Goal: Task Accomplishment & Management: Manage account settings

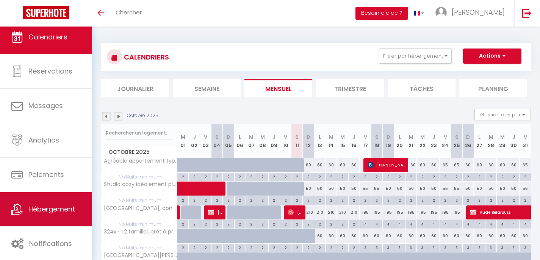
click at [58, 217] on link "Hébergement" at bounding box center [46, 209] width 92 height 34
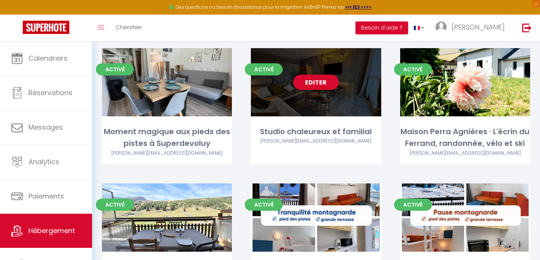
scroll to position [807, 0]
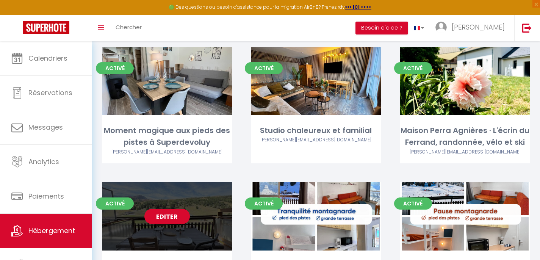
click at [180, 209] on link "Editer" at bounding box center [167, 216] width 46 height 15
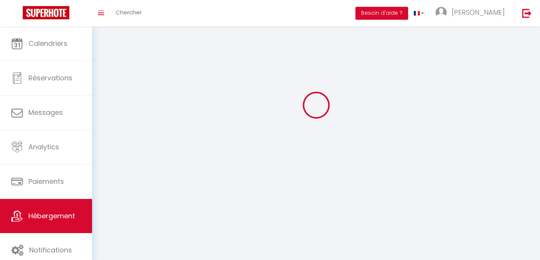
select select "1"
select select
select select "28"
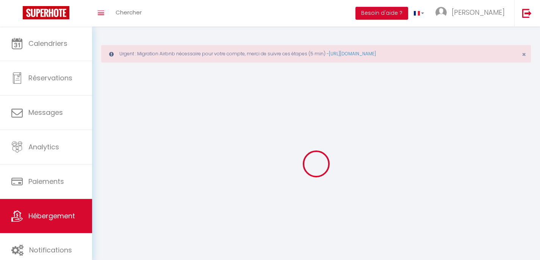
select select
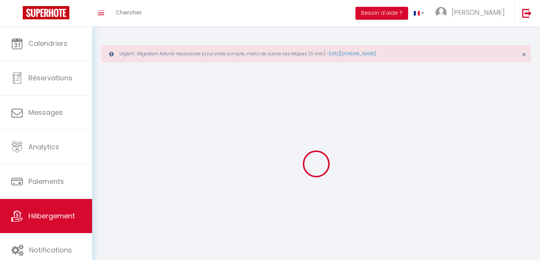
select select
checkbox input "false"
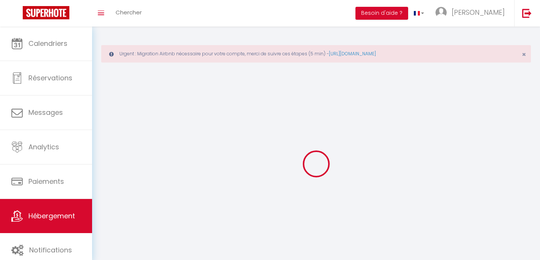
select select
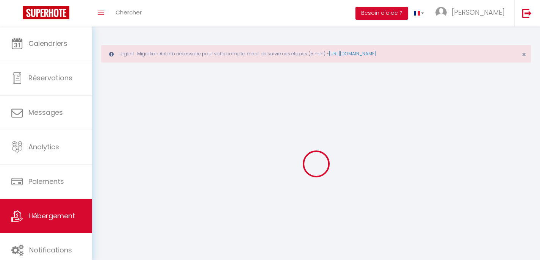
select select
checkbox input "false"
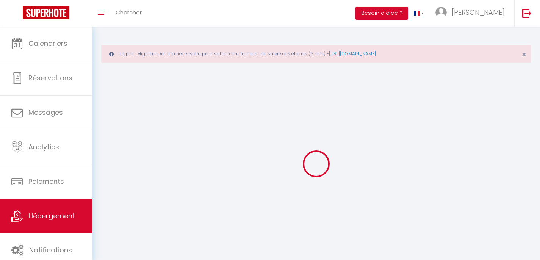
checkbox input "false"
select select
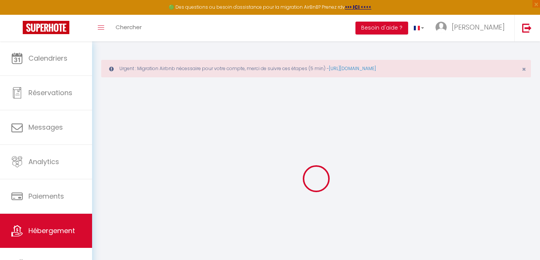
select select
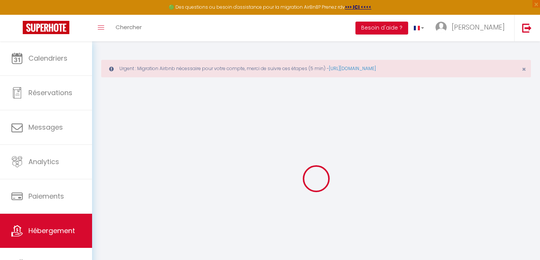
select select
checkbox input "false"
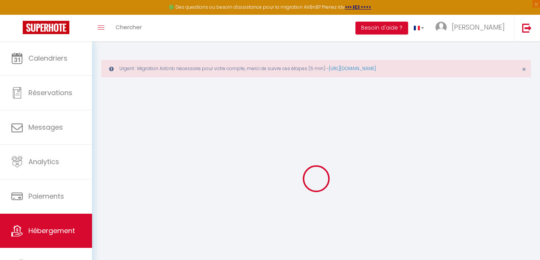
select select
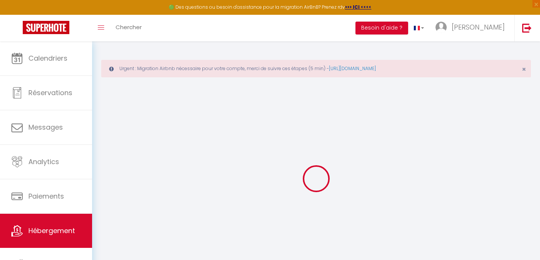
select select
checkbox input "false"
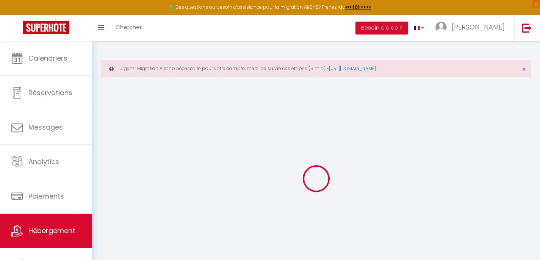
checkbox input "false"
select select
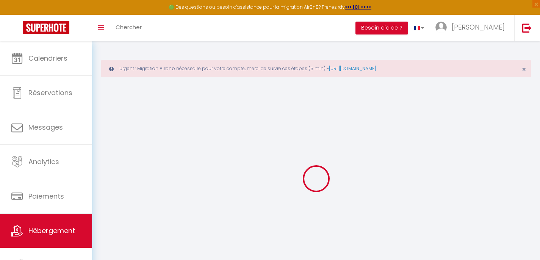
select select
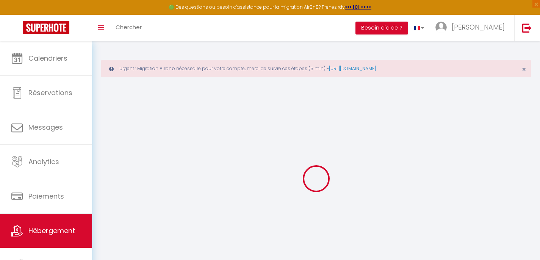
checkbox input "false"
select select
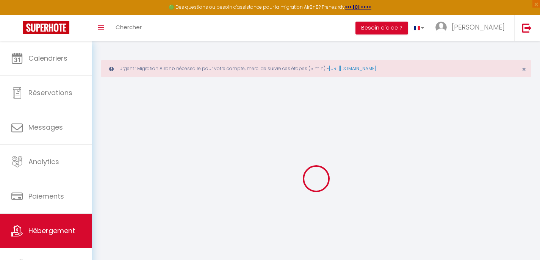
select select
select select "+ 21 %"
select select "+ 22 %"
select select
checkbox input "false"
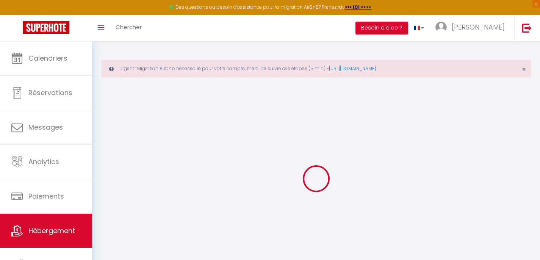
checkbox input "false"
select select
checkbox input "false"
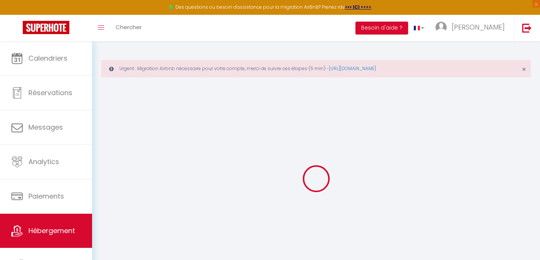
checkbox input "false"
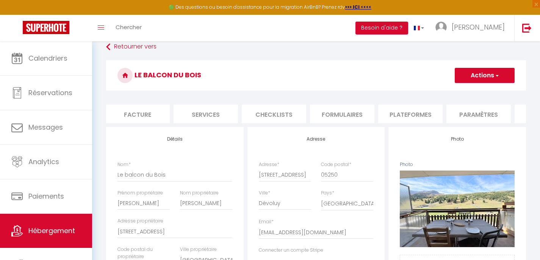
scroll to position [0, 209]
select select
checkbox input "false"
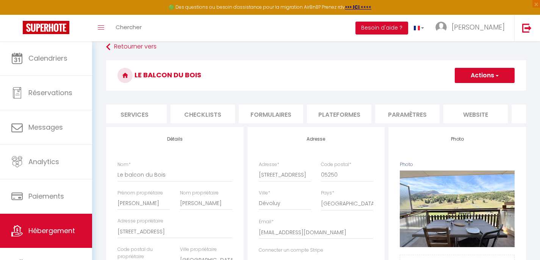
checkbox input "false"
click at [336, 120] on li "Plateformes" at bounding box center [339, 114] width 64 height 19
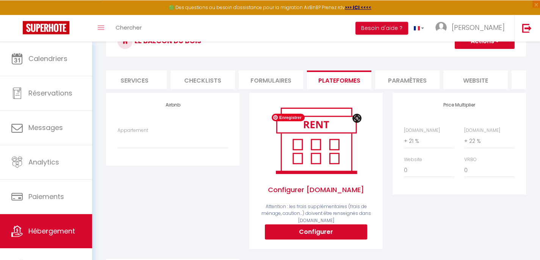
scroll to position [79, 0]
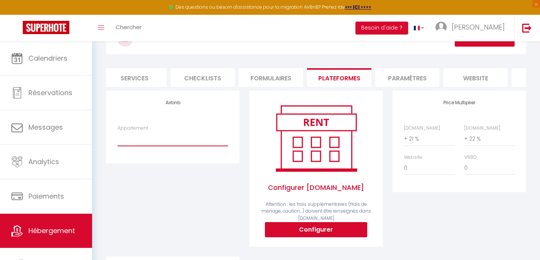
select select "22825-1526946841853579513"
click option "Le balcon du Bois - [PERSON_NAME][EMAIL_ADDRESS][DOMAIN_NAME]" at bounding box center [0, 0] width 0 height 0
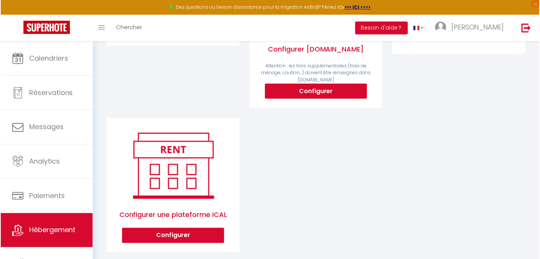
scroll to position [217, 0]
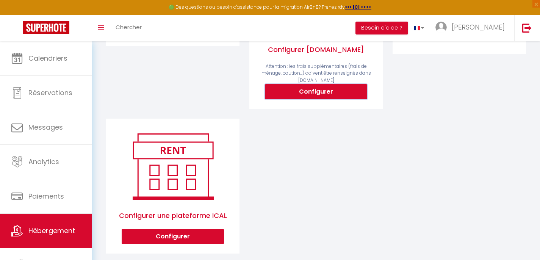
click at [312, 99] on button "Configurer" at bounding box center [316, 91] width 102 height 15
select select
type input "[PERSON_NAME][EMAIL_ADDRESS][DOMAIN_NAME]"
type input "[EMAIL_ADDRESS][DOMAIN_NAME]"
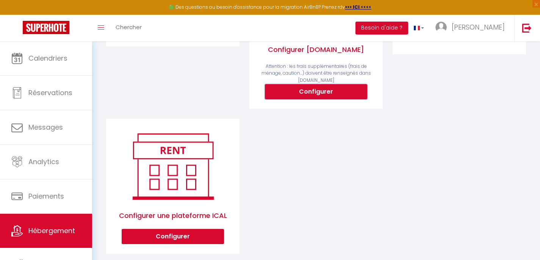
select select
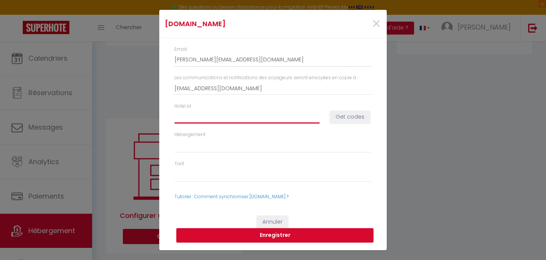
click at [232, 116] on input "Hotel id" at bounding box center [246, 117] width 145 height 14
paste input "15078899"
type input "15078899"
select select
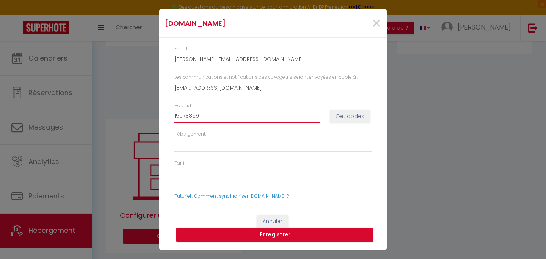
type input "15078899"
click at [345, 118] on button "Get codes" at bounding box center [350, 116] width 40 height 13
select select
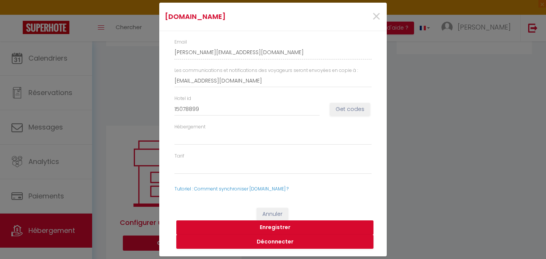
click at [272, 226] on button "Enregistrer" at bounding box center [274, 228] width 197 height 14
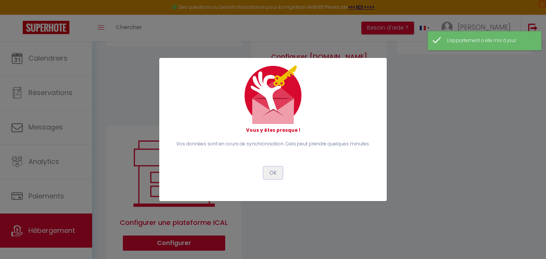
click at [271, 174] on button "OK" at bounding box center [273, 173] width 19 height 13
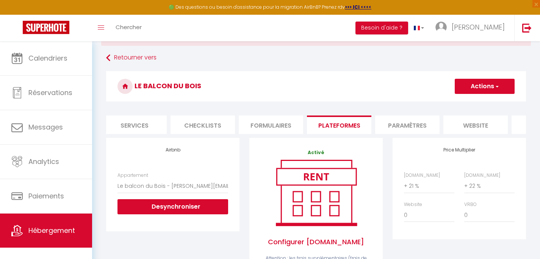
scroll to position [23, 0]
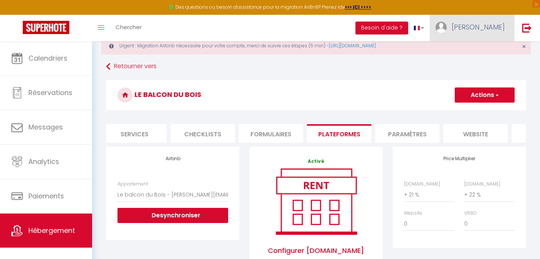
click at [447, 31] on img at bounding box center [441, 27] width 11 height 11
click at [481, 50] on link "Paramètres" at bounding box center [484, 52] width 56 height 13
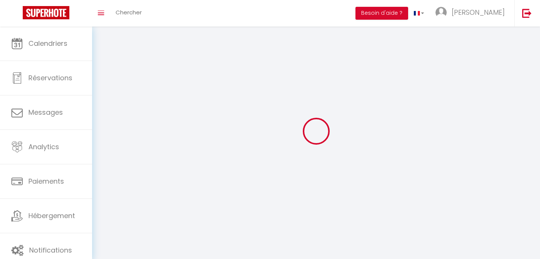
select select "fr"
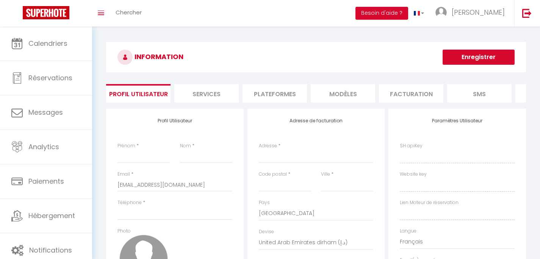
type input "[PERSON_NAME]"
type input "Francou"
type input "0625160873"
type input "[STREET_ADDRESS]"
type input "05400"
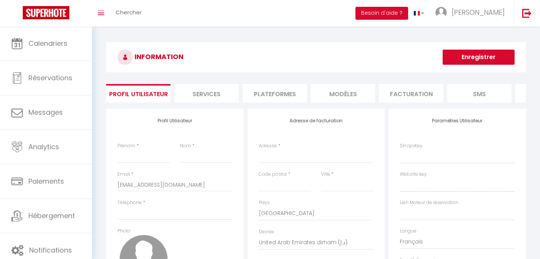
type input "Veynes"
select select "1"
select select "28"
type input "QbO3XpAnz4OGldFPPVG4ys25R"
type input "3wpJiWtq6F3IxAmM0DyBogTQs"
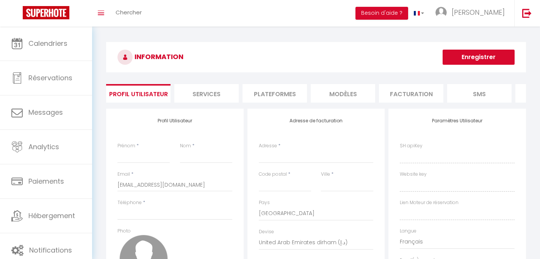
type input "[URL][DOMAIN_NAME]"
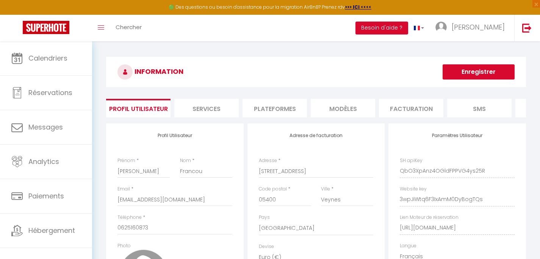
click at [271, 111] on li "Plateformes" at bounding box center [275, 108] width 64 height 19
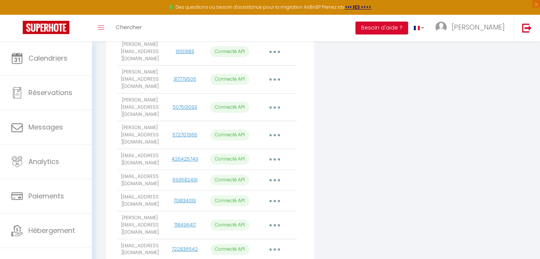
scroll to position [401, 0]
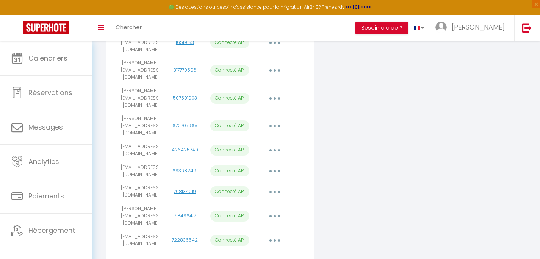
click at [275, 240] on icon "button" at bounding box center [275, 241] width 2 height 2
click at [258, 251] on link "Importer les appartements" at bounding box center [241, 257] width 84 height 13
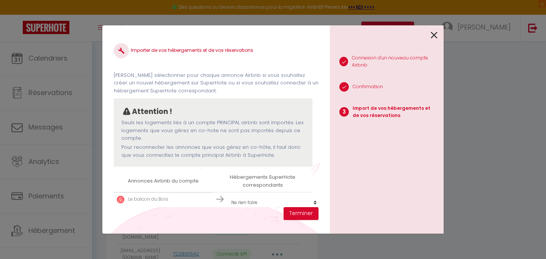
scroll to position [17, 0]
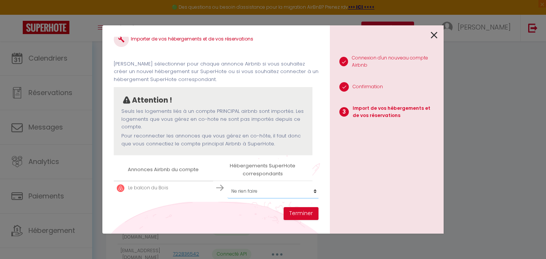
click at [228, 184] on select "Créer un nouvel hébergement Ne rien faire 501X · Lumineux appartement au pied d…" at bounding box center [274, 191] width 93 height 14
select select "78561"
click option "Le balcon du Bois" at bounding box center [0, 0] width 0 height 0
click at [297, 214] on button "Terminer" at bounding box center [301, 213] width 35 height 13
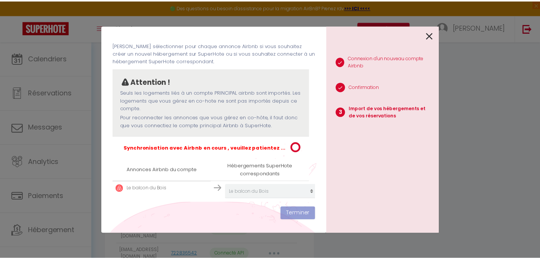
scroll to position [36, 0]
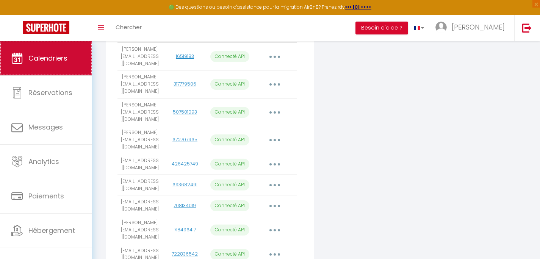
click at [46, 59] on span "Calendriers" at bounding box center [47, 57] width 39 height 9
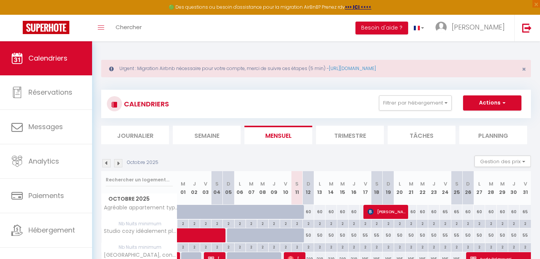
scroll to position [12, 0]
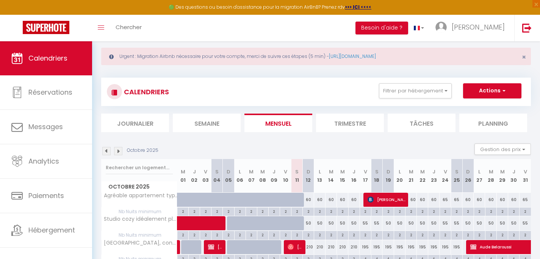
click at [120, 152] on img at bounding box center [118, 151] width 8 height 8
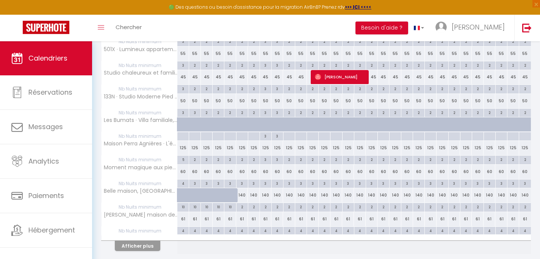
scroll to position [461, 0]
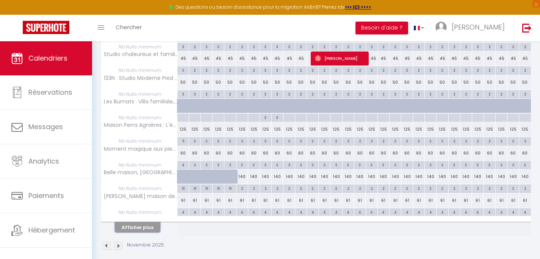
click at [146, 228] on button "Afficher plus" at bounding box center [138, 228] width 46 height 10
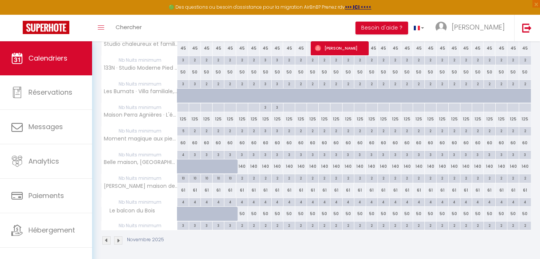
scroll to position [474, 0]
